Goal: Navigation & Orientation: Find specific page/section

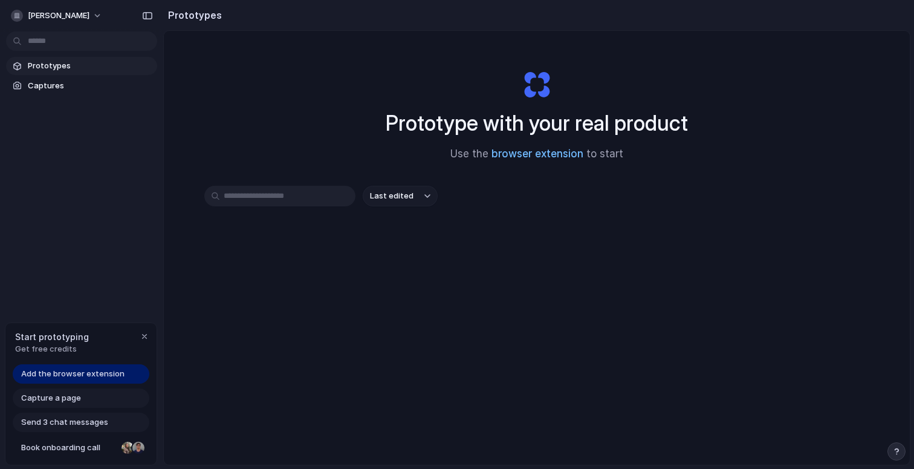
click at [531, 153] on link "browser extension" at bounding box center [538, 154] width 92 height 12
click at [76, 82] on span "Captures" at bounding box center [90, 86] width 125 height 12
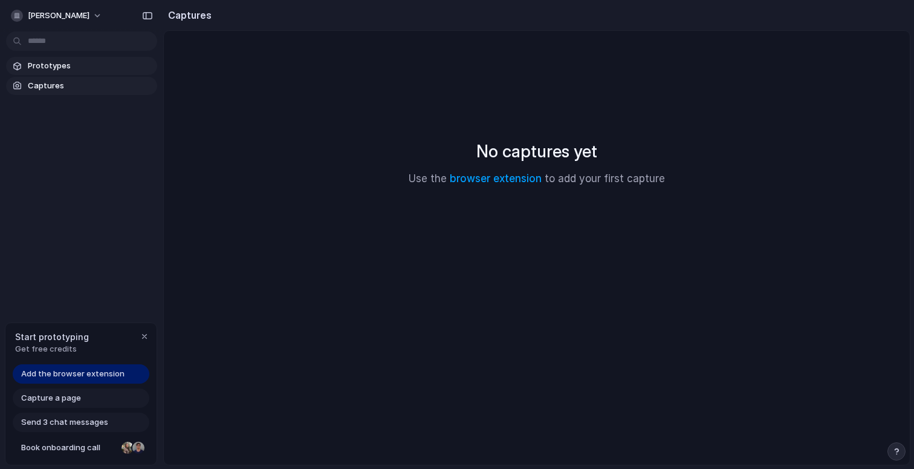
click at [76, 65] on span "Prototypes" at bounding box center [90, 66] width 125 height 12
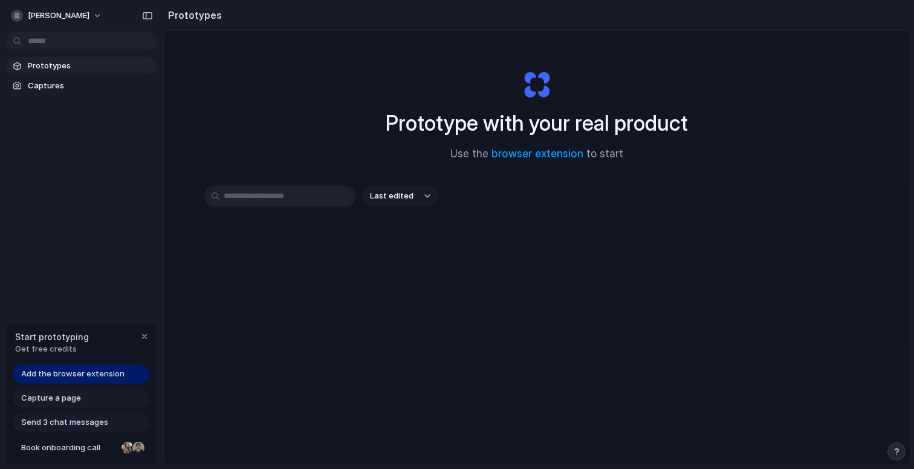
click at [55, 345] on span "Get free credits" at bounding box center [52, 349] width 74 height 12
click at [118, 156] on div "Prototypes Captures" at bounding box center [81, 126] width 163 height 253
click at [63, 13] on span "[PERSON_NAME]" at bounding box center [59, 16] width 62 height 12
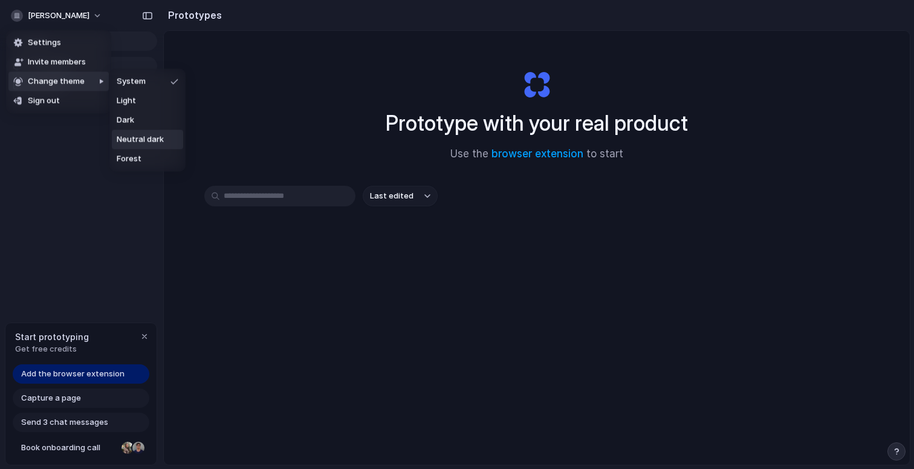
click at [134, 143] on span "Neutral dark" at bounding box center [140, 140] width 47 height 12
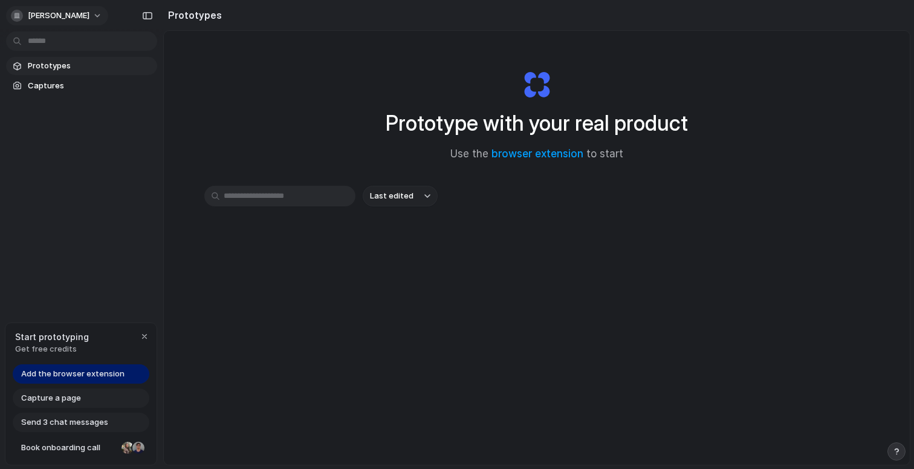
click at [74, 10] on div "[PERSON_NAME]" at bounding box center [50, 16] width 79 height 12
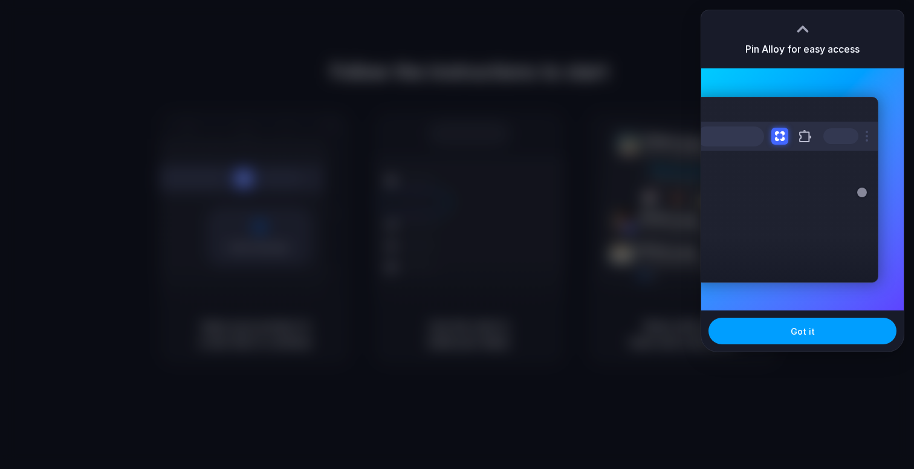
click at [771, 334] on button "Got it" at bounding box center [803, 330] width 188 height 27
